Goal: Transaction & Acquisition: Subscribe to service/newsletter

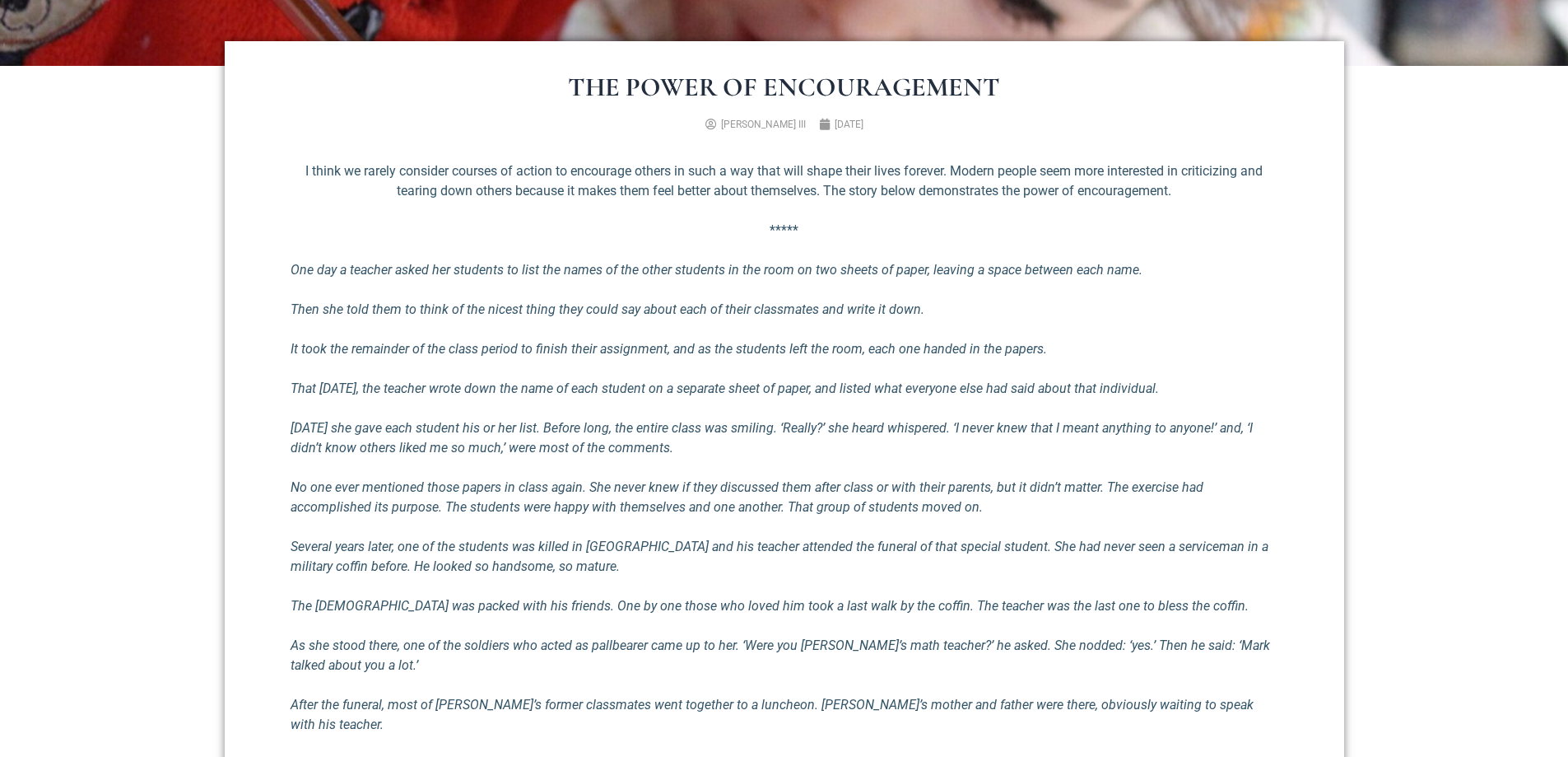
scroll to position [659, 0]
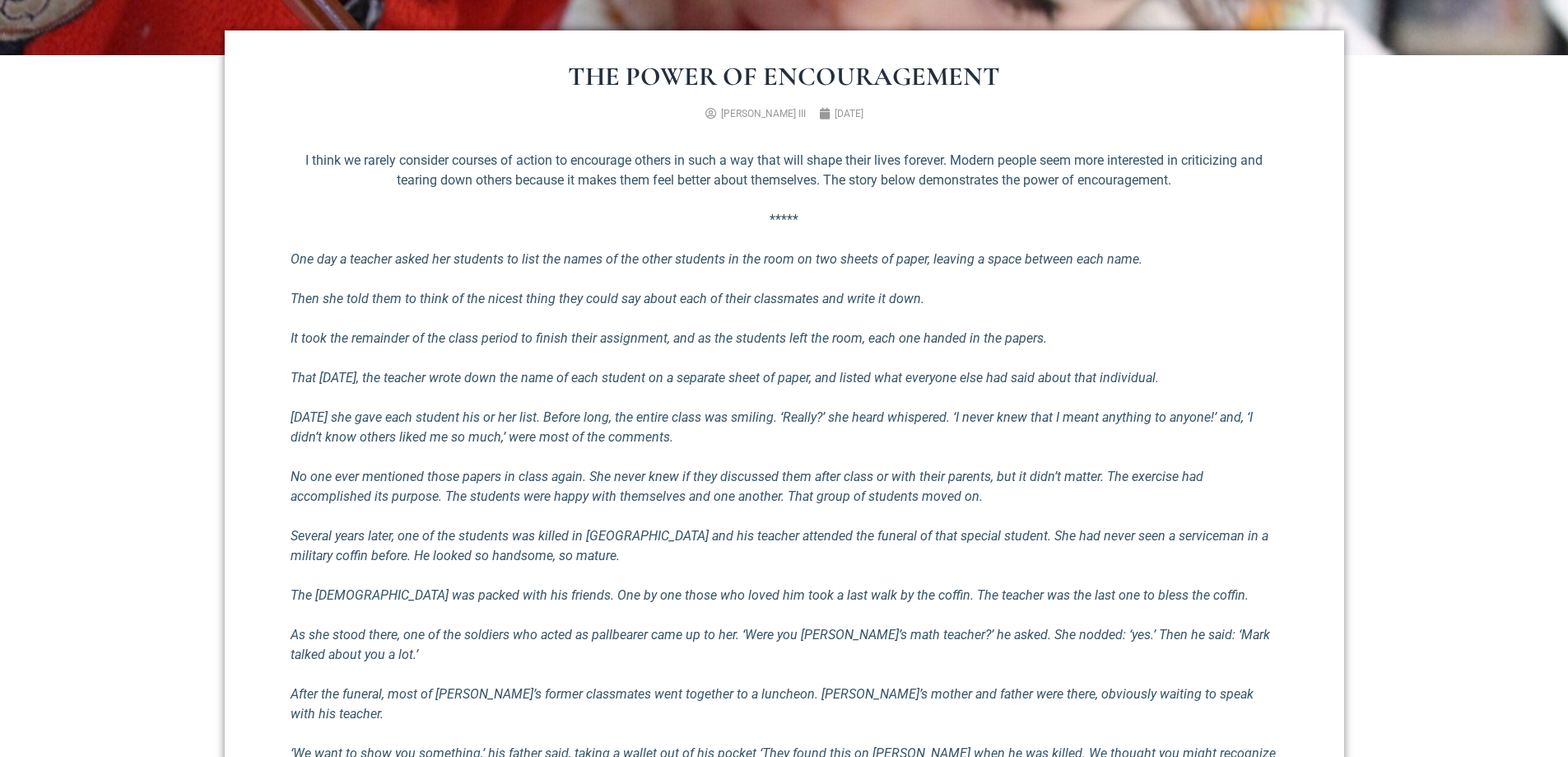
drag, startPoint x: 1196, startPoint y: 509, endPoint x: 1365, endPoint y: 602, distance: 192.9
click at [1365, 604] on section "The Power of Encouragement [PERSON_NAME] III [DATE] I think we rarely consider …" at bounding box center [784, 695] width 1568 height 1279
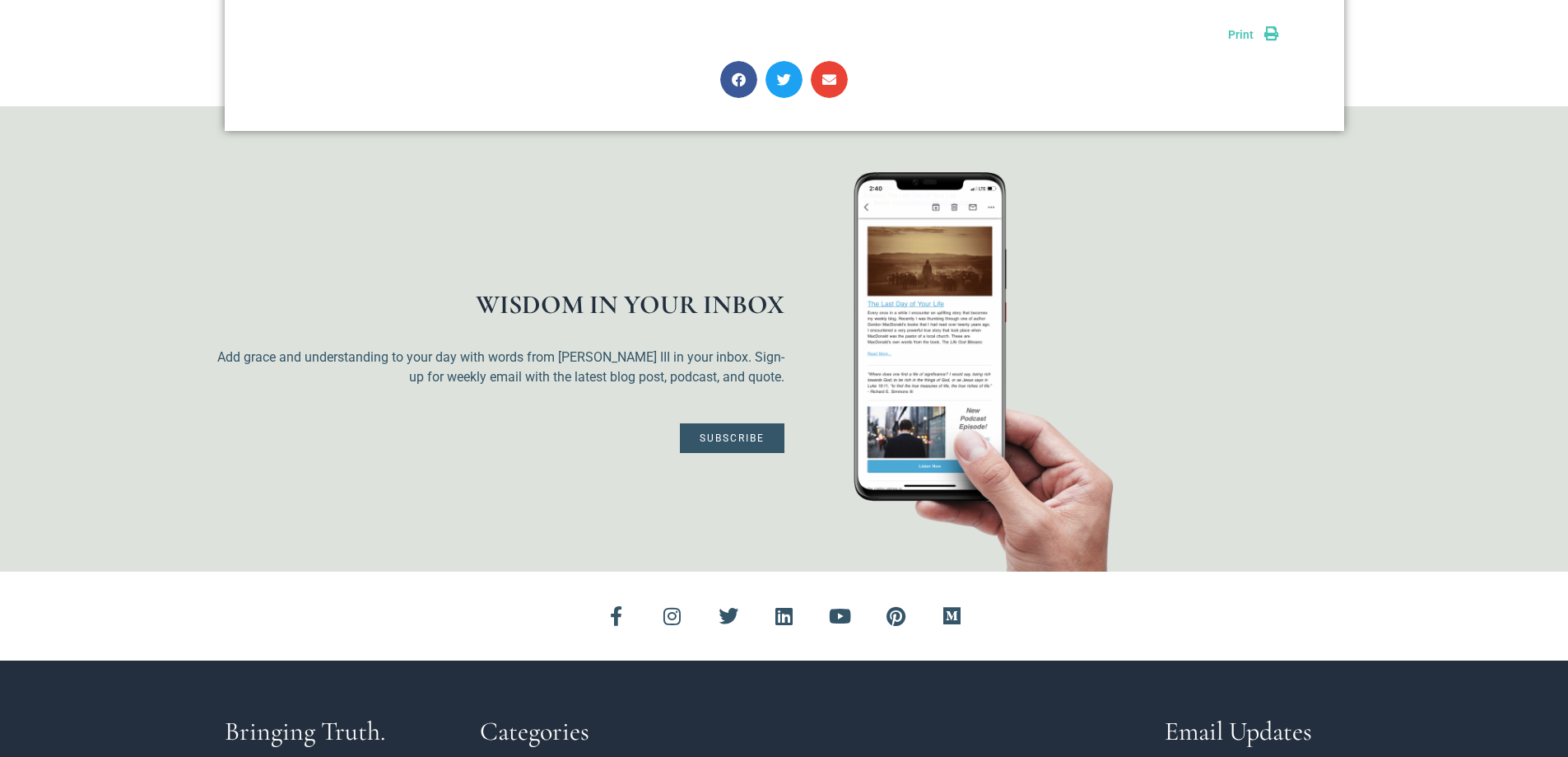
scroll to position [1976, 0]
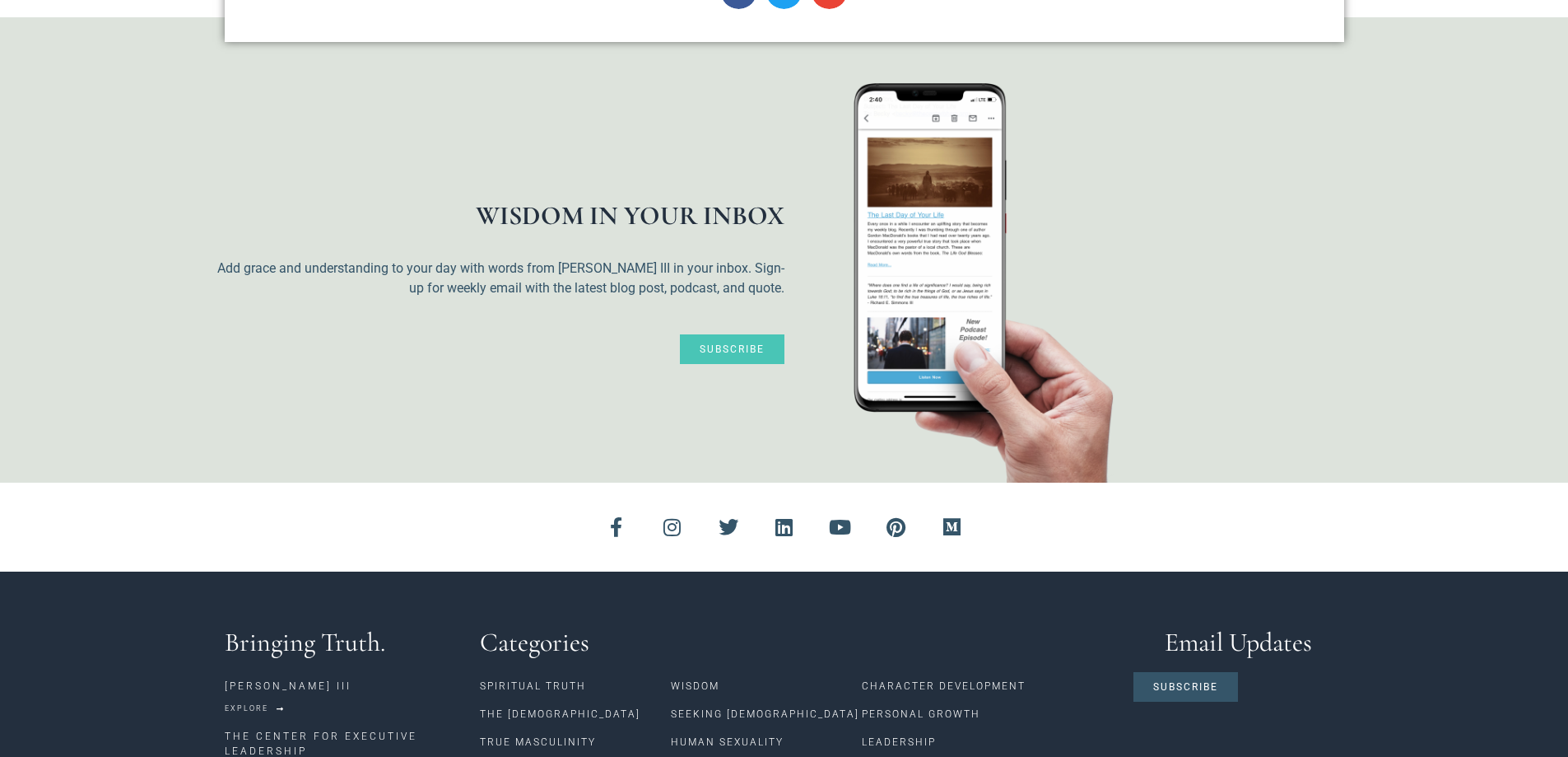
click at [704, 344] on span "Subscribe" at bounding box center [732, 348] width 65 height 10
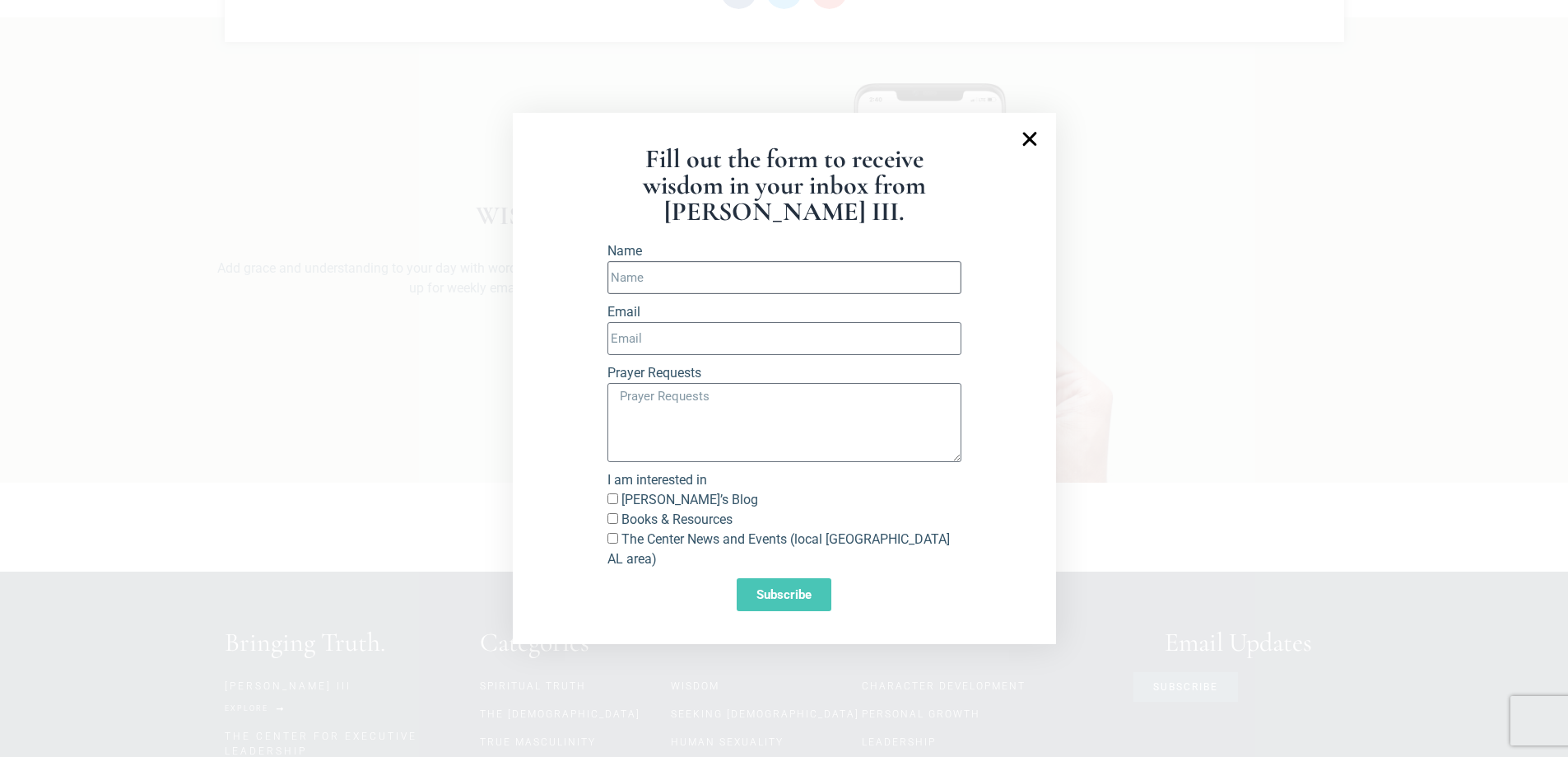
click at [661, 283] on input "Name" at bounding box center [784, 278] width 354 height 33
type input "[PERSON_NAME]"
type input "[PERSON_NAME][EMAIL_ADDRESS][DOMAIN_NAME]"
click at [609, 504] on input "[PERSON_NAME]’s Blog" at bounding box center [613, 499] width 11 height 11
checkbox input "true"
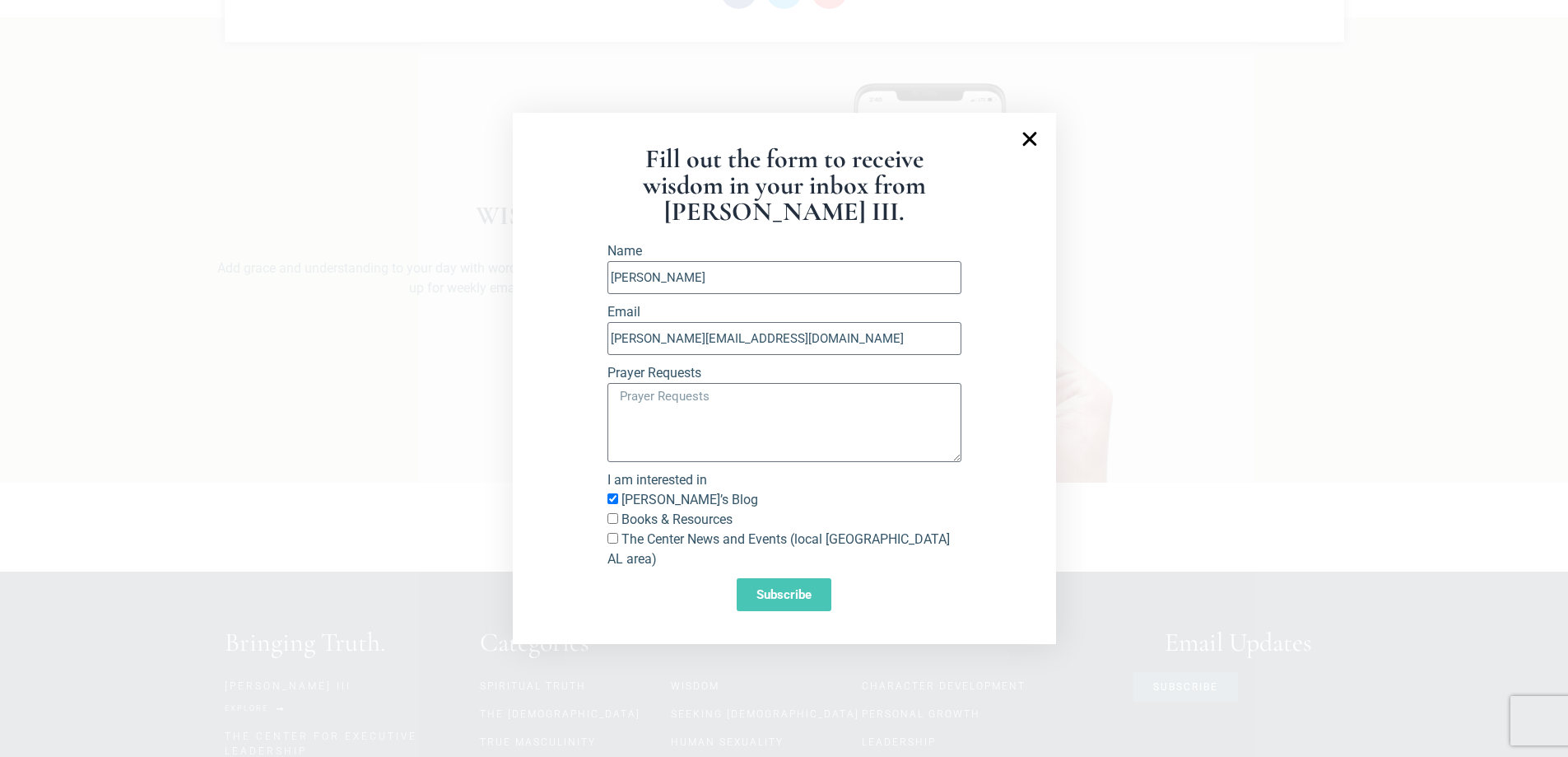
click at [613, 523] on input "Books & Resources" at bounding box center [613, 519] width 11 height 11
checkbox input "true"
click at [771, 588] on span "Subscribe" at bounding box center [784, 594] width 55 height 12
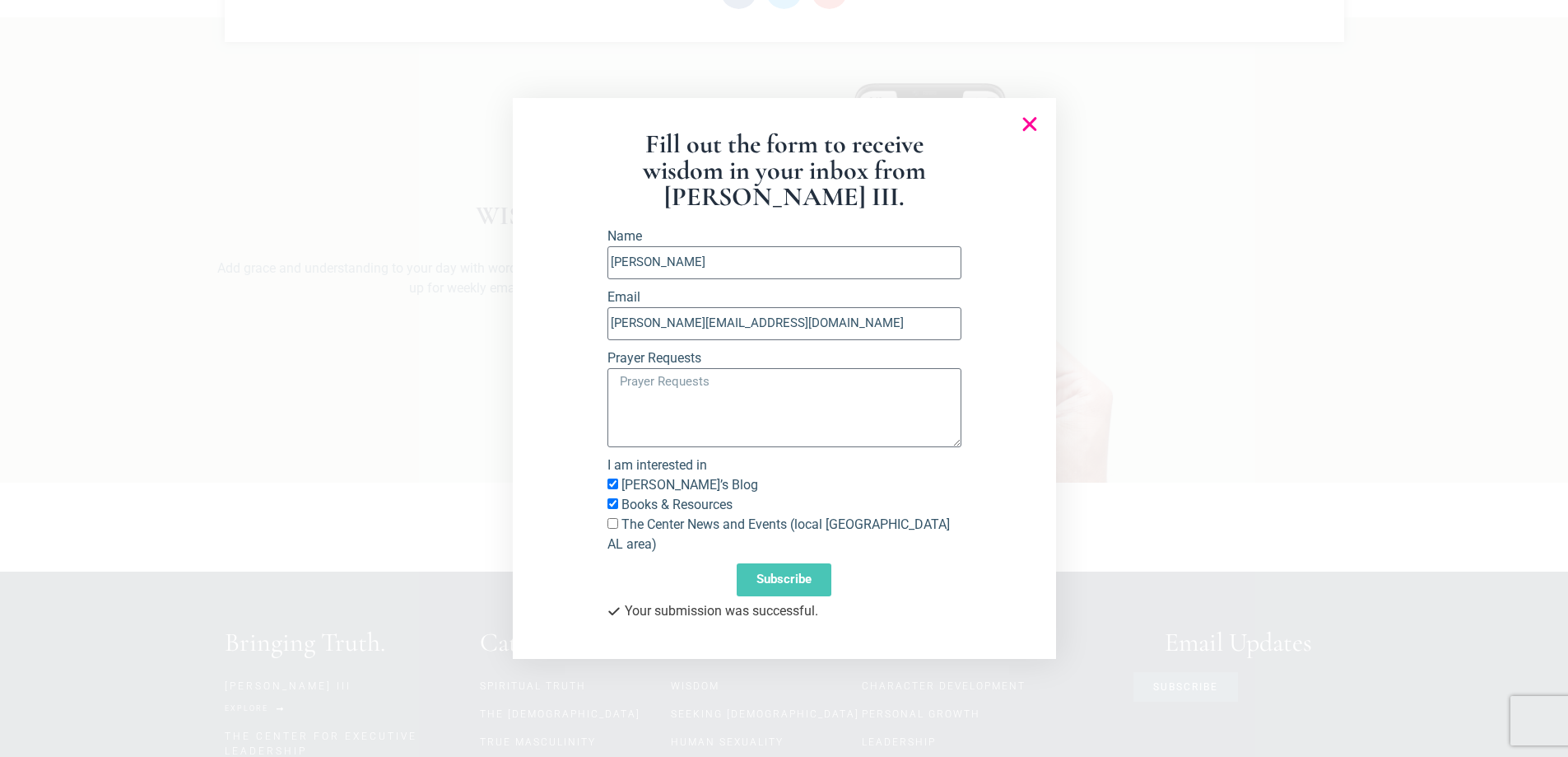
click at [1026, 131] on icon "Close" at bounding box center [1030, 125] width 20 height 20
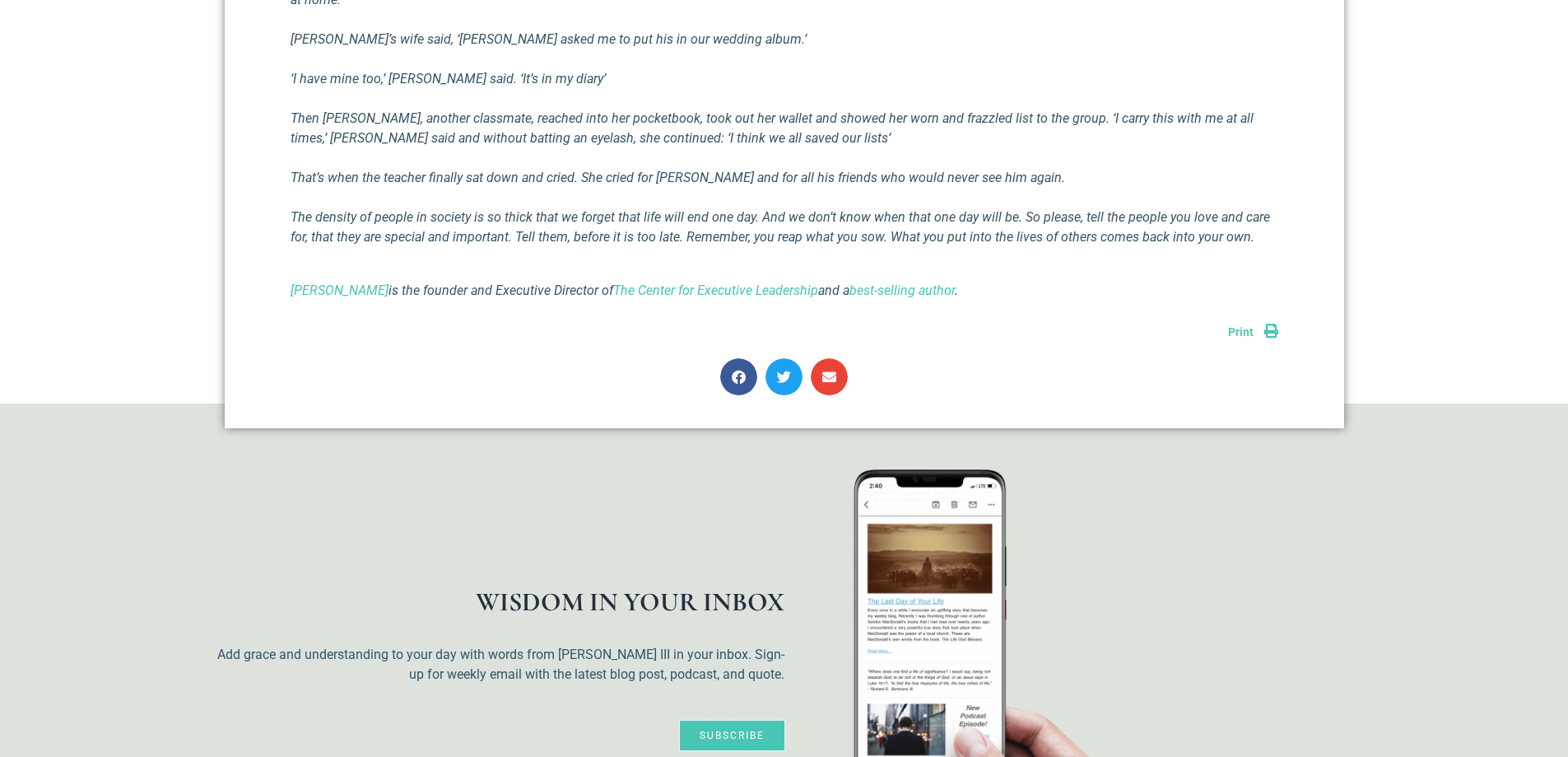
scroll to position [1556, 0]
